Goal: Check status: Verify the current state of an ongoing process or item

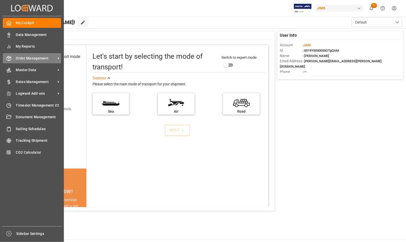
click at [20, 57] on span "Order Management" at bounding box center [36, 58] width 40 height 5
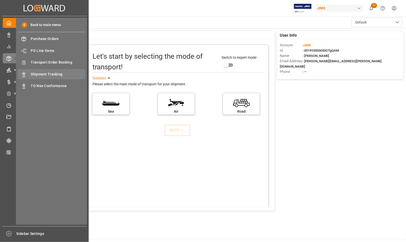
click at [45, 74] on span "Shipment Tracking" at bounding box center [58, 74] width 54 height 5
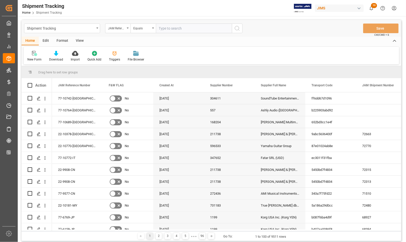
click at [171, 27] on input "text" at bounding box center [194, 29] width 76 height 10
type input "77-9122-[GEOGRAPHIC_DATA]"
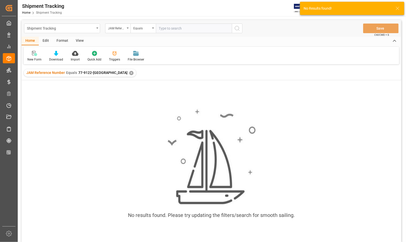
click at [129, 71] on div "✕" at bounding box center [131, 73] width 4 height 4
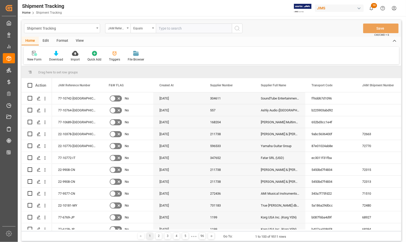
click at [165, 28] on input "text" at bounding box center [194, 29] width 76 height 10
type input "77-9722-[GEOGRAPHIC_DATA]"
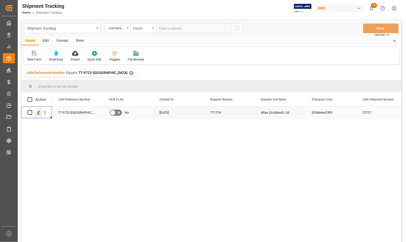
click at [38, 113] on polygon "Press SPACE to select this row." at bounding box center [38, 112] width 3 height 3
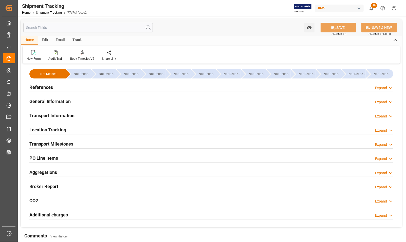
type input "[DATE] 00:00"
click at [48, 144] on h2 "Transport Milestones" at bounding box center [51, 144] width 44 height 7
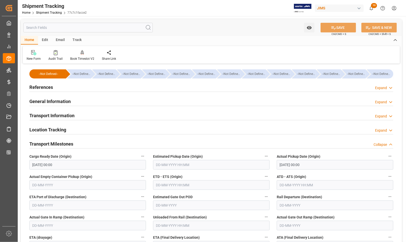
click at [37, 85] on h2 "References" at bounding box center [41, 87] width 24 height 7
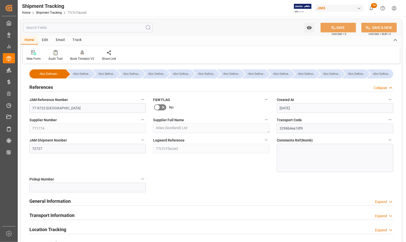
click at [37, 85] on h2 "References" at bounding box center [41, 87] width 24 height 7
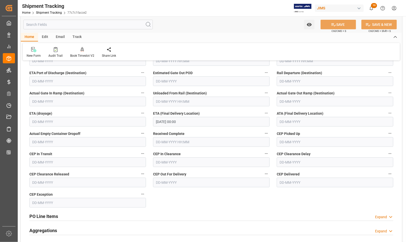
scroll to position [127, 0]
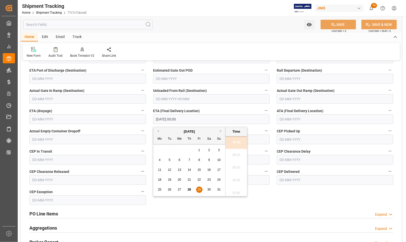
click at [164, 121] on input "[DATE] 00:00" at bounding box center [211, 119] width 116 height 10
click at [189, 190] on span "28" at bounding box center [188, 190] width 3 height 4
type input "[DATE] 00:00"
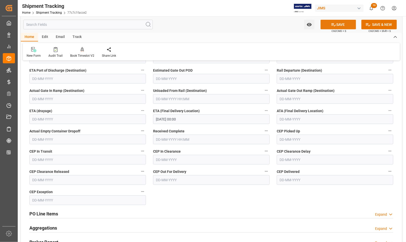
click at [331, 24] on icon at bounding box center [333, 24] width 5 height 5
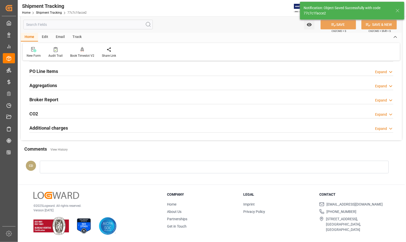
scroll to position [87, 0]
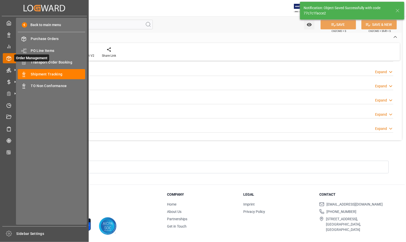
click at [39, 60] on span "Order Management" at bounding box center [31, 57] width 35 height 7
click at [39, 62] on span "Transport Order Booking" at bounding box center [58, 62] width 54 height 5
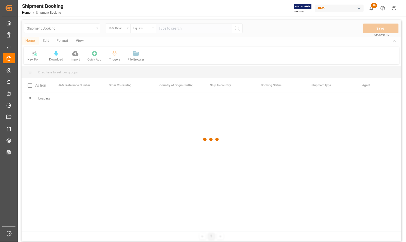
click at [164, 30] on div at bounding box center [211, 139] width 379 height 239
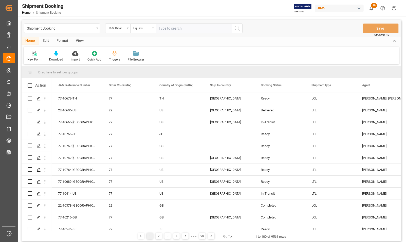
click at [164, 28] on input "text" at bounding box center [194, 29] width 76 height 10
type input "77-9722-[GEOGRAPHIC_DATA]"
click at [236, 28] on icon "search button" at bounding box center [237, 28] width 6 height 6
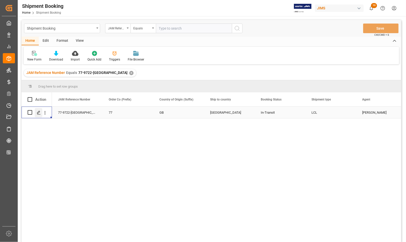
click at [38, 114] on icon "Press SPACE to select this row." at bounding box center [39, 113] width 4 height 4
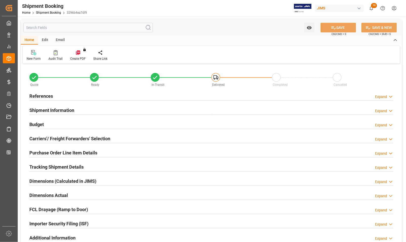
type input "0"
type input "[DATE]"
click at [33, 94] on h2 "References" at bounding box center [41, 96] width 24 height 7
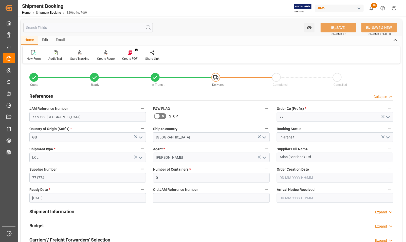
click at [33, 94] on h2 "References" at bounding box center [41, 96] width 24 height 7
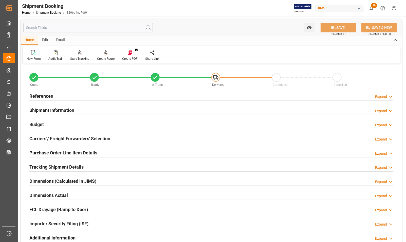
click at [35, 123] on h2 "Budget" at bounding box center [36, 124] width 14 height 7
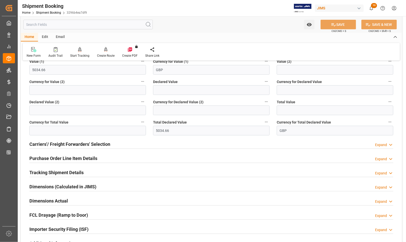
scroll to position [127, 0]
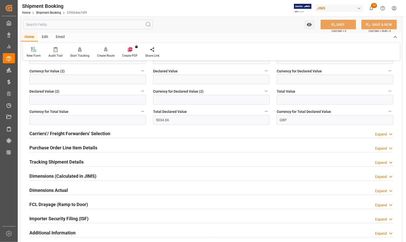
click at [49, 190] on h2 "Dimensions Actual" at bounding box center [48, 190] width 38 height 7
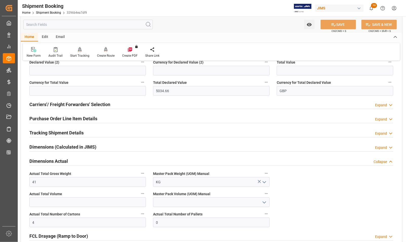
scroll to position [95, 0]
